Goal: Transaction & Acquisition: Subscribe to service/newsletter

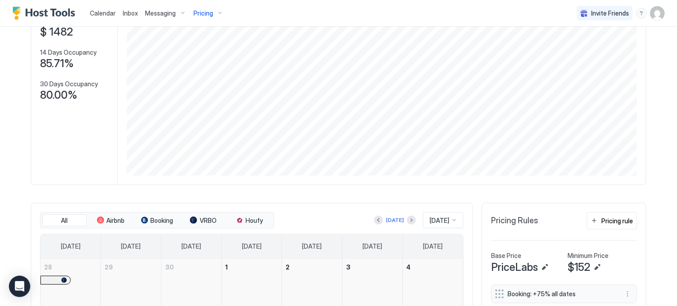
scroll to position [58, 0]
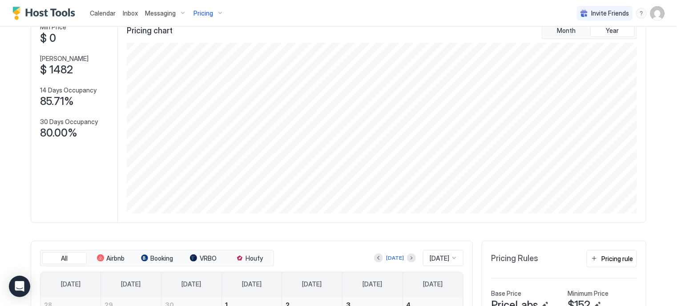
click at [207, 19] on div "Pricing" at bounding box center [208, 13] width 37 height 15
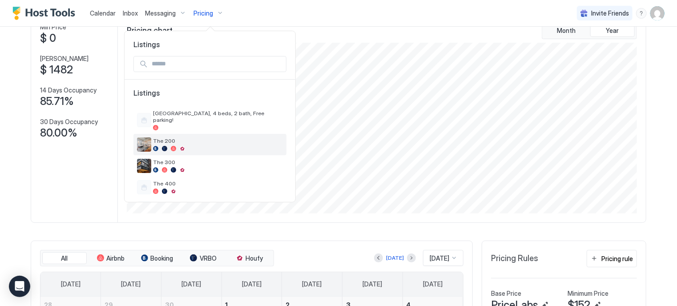
scroll to position [20, 0]
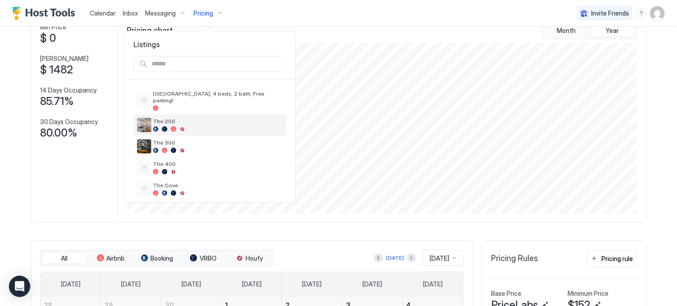
click at [192, 118] on div "The 200" at bounding box center [218, 125] width 130 height 14
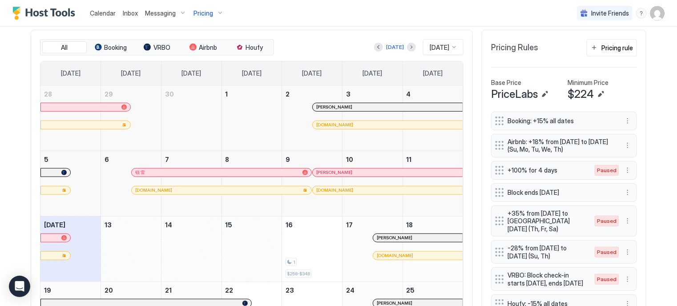
scroll to position [271, 0]
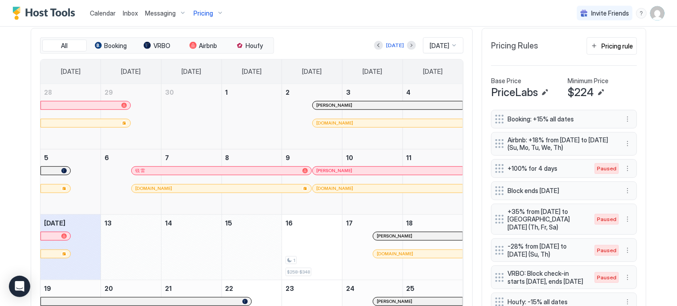
click at [264, 172] on div "锐 雷" at bounding box center [222, 171] width 180 height 8
click at [210, 14] on span "Pricing" at bounding box center [204, 13] width 20 height 8
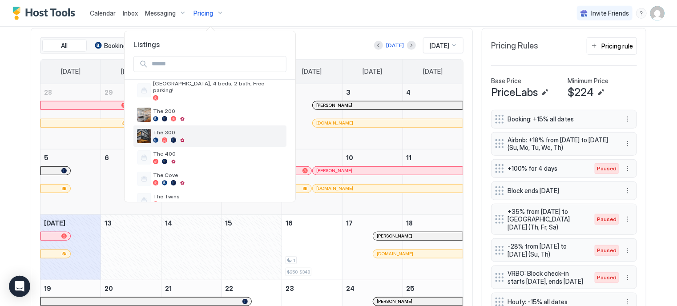
scroll to position [30, 0]
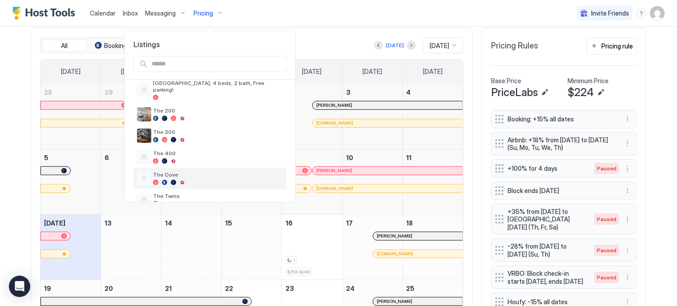
click at [179, 171] on span "The Cove" at bounding box center [218, 174] width 130 height 7
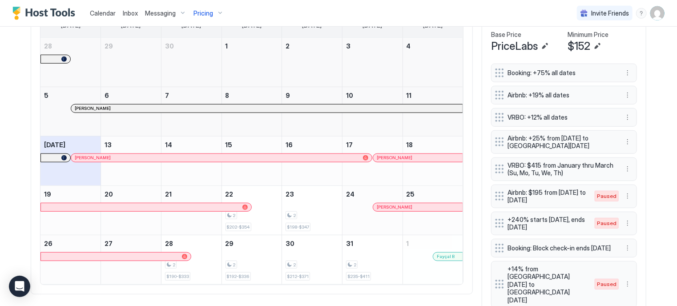
scroll to position [318, 0]
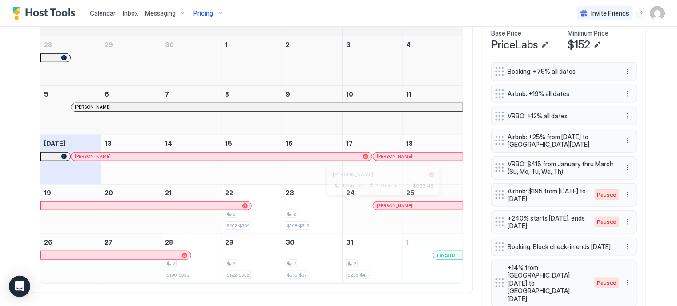
click at [380, 204] on div at bounding box center [383, 206] width 7 height 7
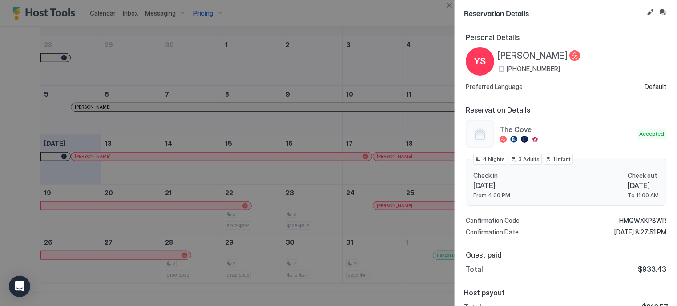
click at [438, 254] on div at bounding box center [338, 153] width 677 height 306
click at [449, 8] on button "Close" at bounding box center [449, 5] width 11 height 11
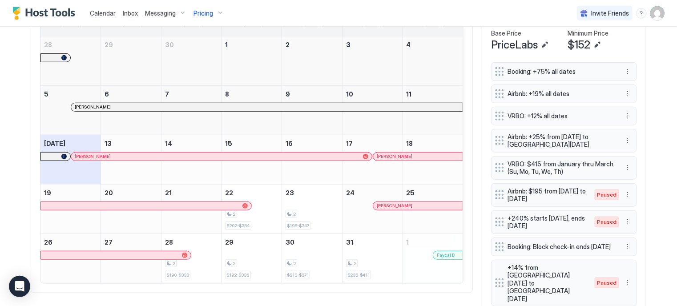
click at [437, 258] on link "Fayçal B" at bounding box center [448, 255] width 30 height 9
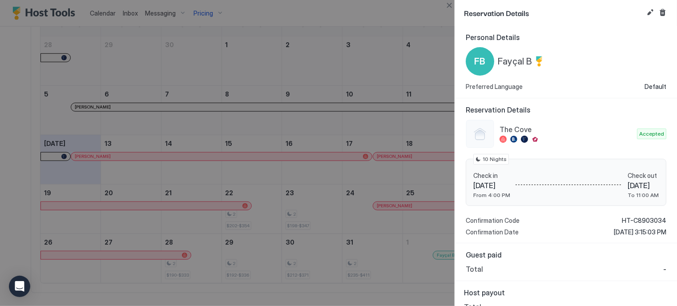
scroll to position [5, 0]
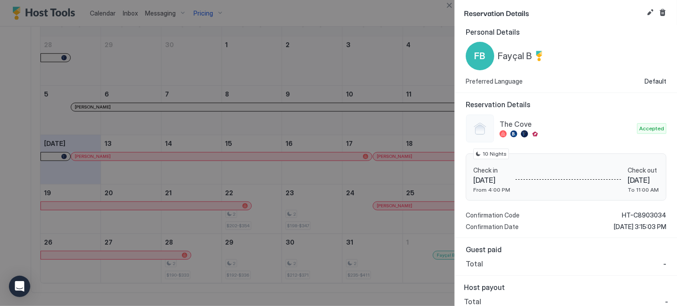
click at [427, 258] on div at bounding box center [338, 153] width 677 height 306
click at [450, 3] on button "Close" at bounding box center [449, 5] width 11 height 11
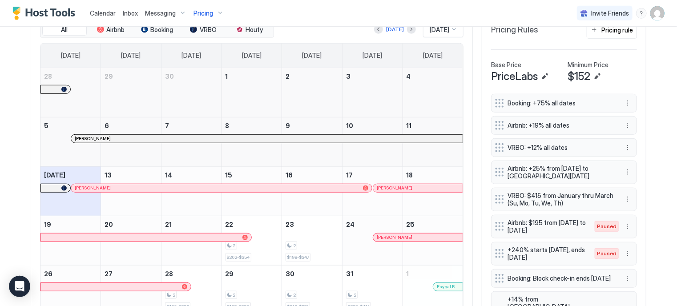
scroll to position [286, 0]
click at [407, 28] on button "Next month" at bounding box center [411, 30] width 9 height 9
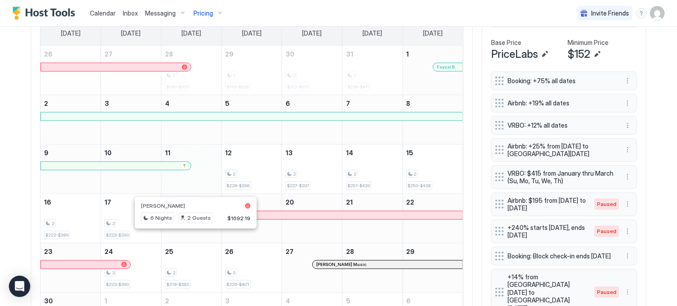
scroll to position [350, 0]
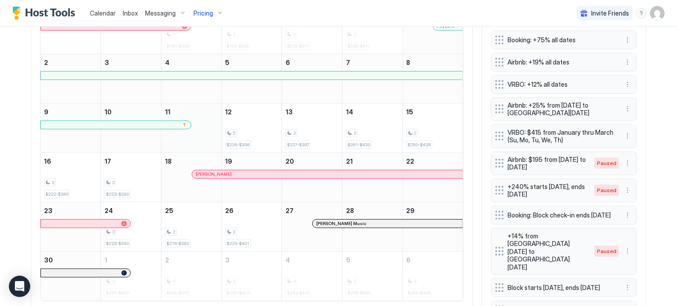
click at [194, 174] on div at bounding box center [197, 174] width 7 height 7
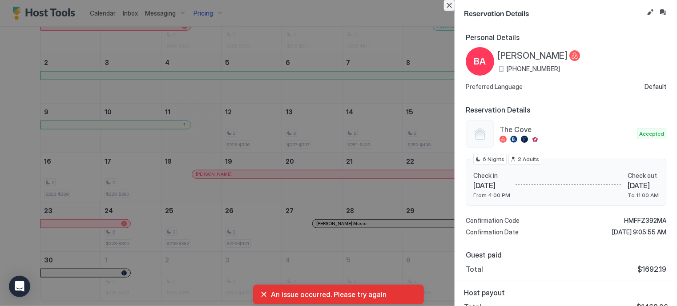
click at [447, 8] on button "Close" at bounding box center [449, 5] width 11 height 11
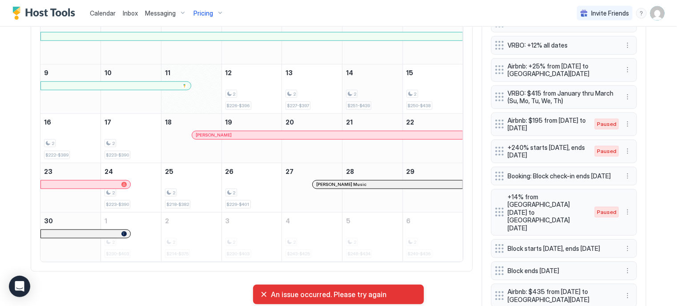
scroll to position [404, 0]
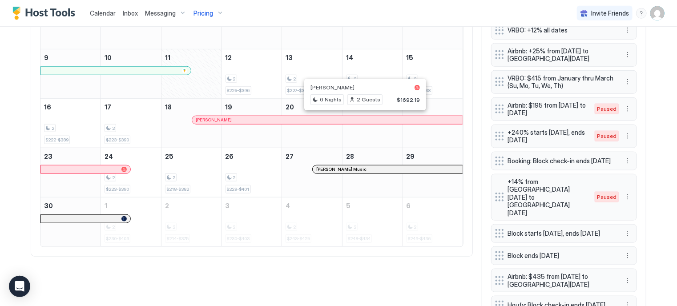
click at [318, 170] on div "[PERSON_NAME] Music" at bounding box center [387, 169] width 143 height 6
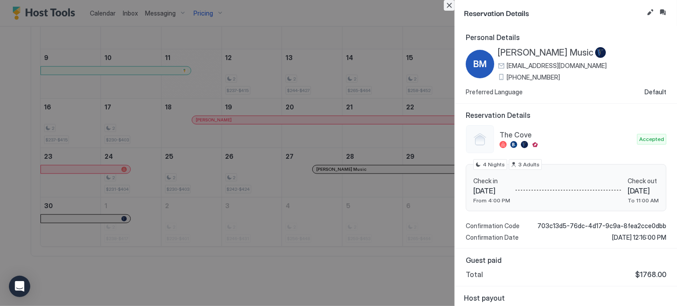
click at [445, 8] on button "Close" at bounding box center [449, 5] width 11 height 11
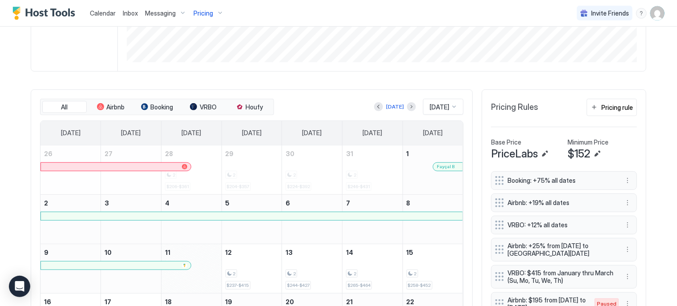
scroll to position [208, 0]
click at [407, 110] on button "Next month" at bounding box center [411, 107] width 9 height 9
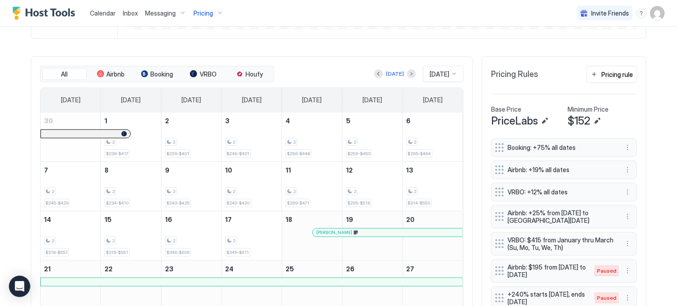
scroll to position [241, 0]
click at [407, 71] on button "Next month" at bounding box center [411, 74] width 9 height 9
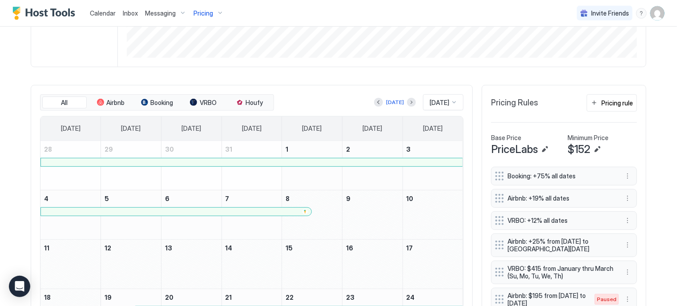
scroll to position [181, 0]
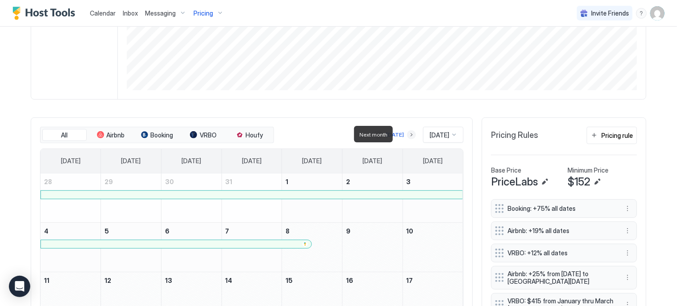
click at [407, 138] on button "Next month" at bounding box center [411, 134] width 9 height 9
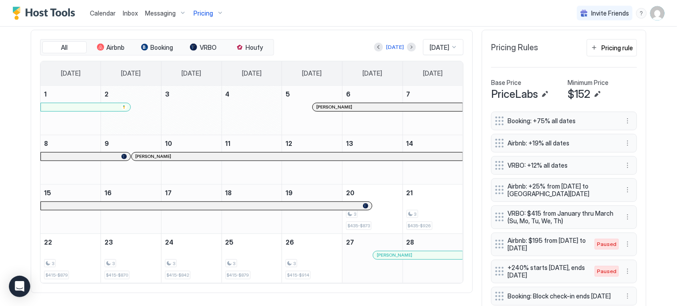
scroll to position [271, 0]
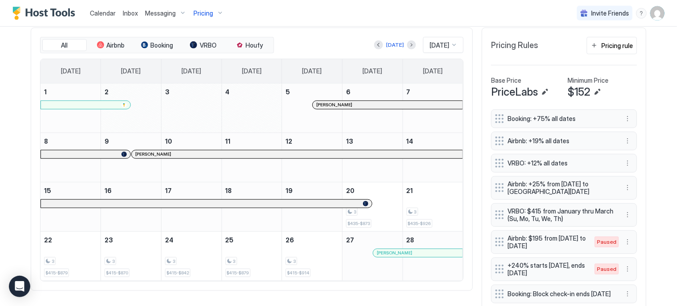
click at [313, 103] on div "[PERSON_NAME]" at bounding box center [388, 105] width 150 height 6
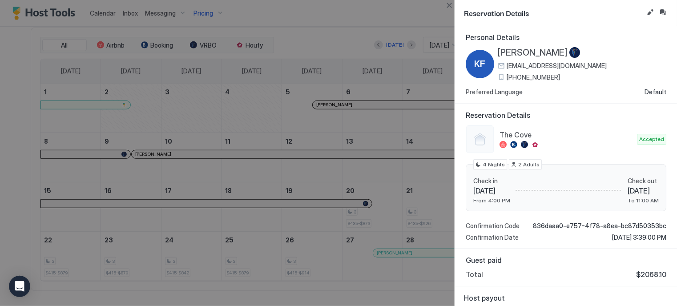
scroll to position [17, 0]
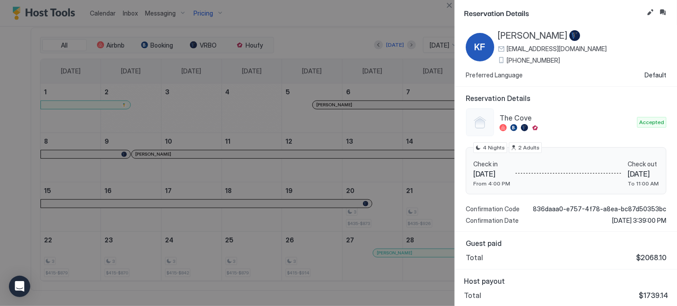
click at [292, 154] on div at bounding box center [338, 153] width 677 height 306
click at [153, 152] on div at bounding box center [338, 153] width 677 height 306
click at [450, 5] on button "Close" at bounding box center [449, 5] width 11 height 11
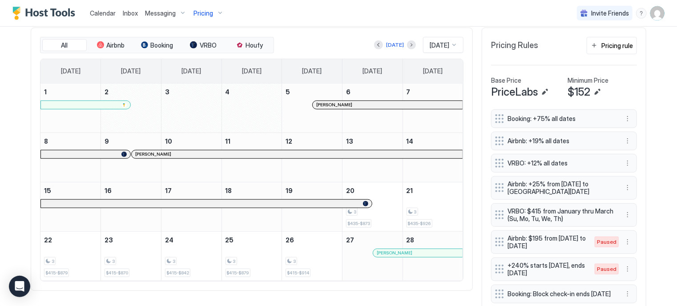
click at [138, 152] on span "[PERSON_NAME]" at bounding box center [153, 154] width 36 height 6
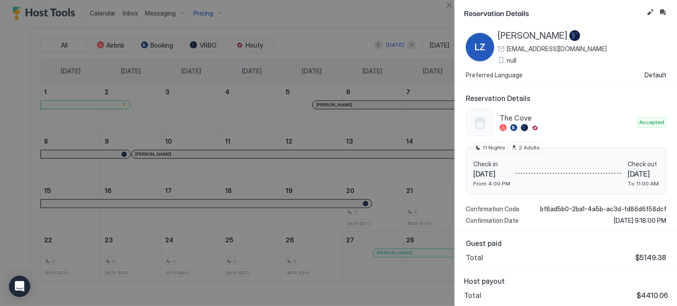
click at [386, 99] on div at bounding box center [338, 153] width 677 height 306
drag, startPoint x: 376, startPoint y: 101, endPoint x: 450, endPoint y: 8, distance: 119.1
click at [450, 8] on div "Reservation Details Personal Details LZ [PERSON_NAME] [EMAIL_ADDRESS][DOMAIN_NA…" at bounding box center [338, 153] width 677 height 306
click at [450, 8] on button "Close" at bounding box center [449, 5] width 11 height 11
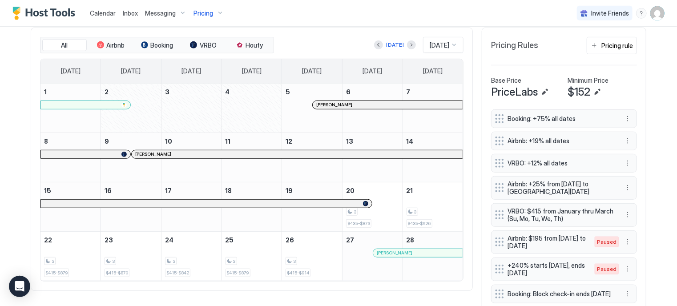
click at [348, 103] on div "[PERSON_NAME]" at bounding box center [387, 105] width 143 height 6
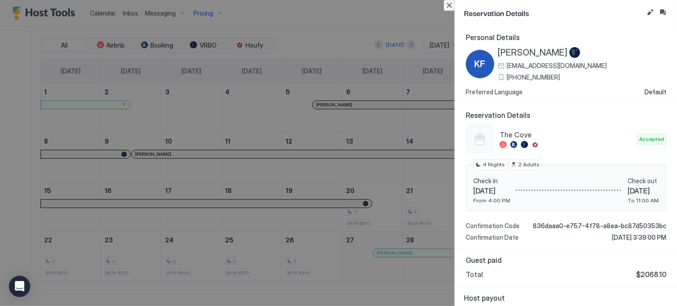
click at [452, 6] on button "Close" at bounding box center [449, 5] width 11 height 11
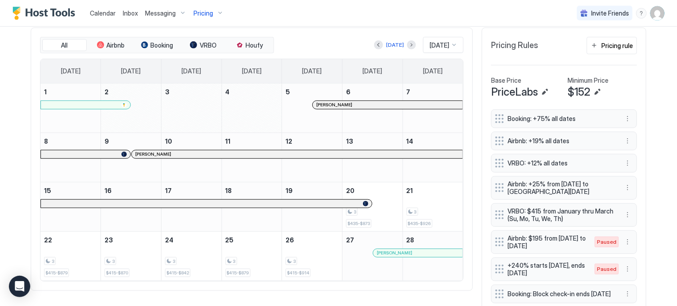
click at [294, 157] on div "February 12, 2026" at bounding box center [312, 157] width 60 height 49
click at [303, 151] on div "[PERSON_NAME]" at bounding box center [297, 154] width 324 height 6
